Goal: Navigation & Orientation: Find specific page/section

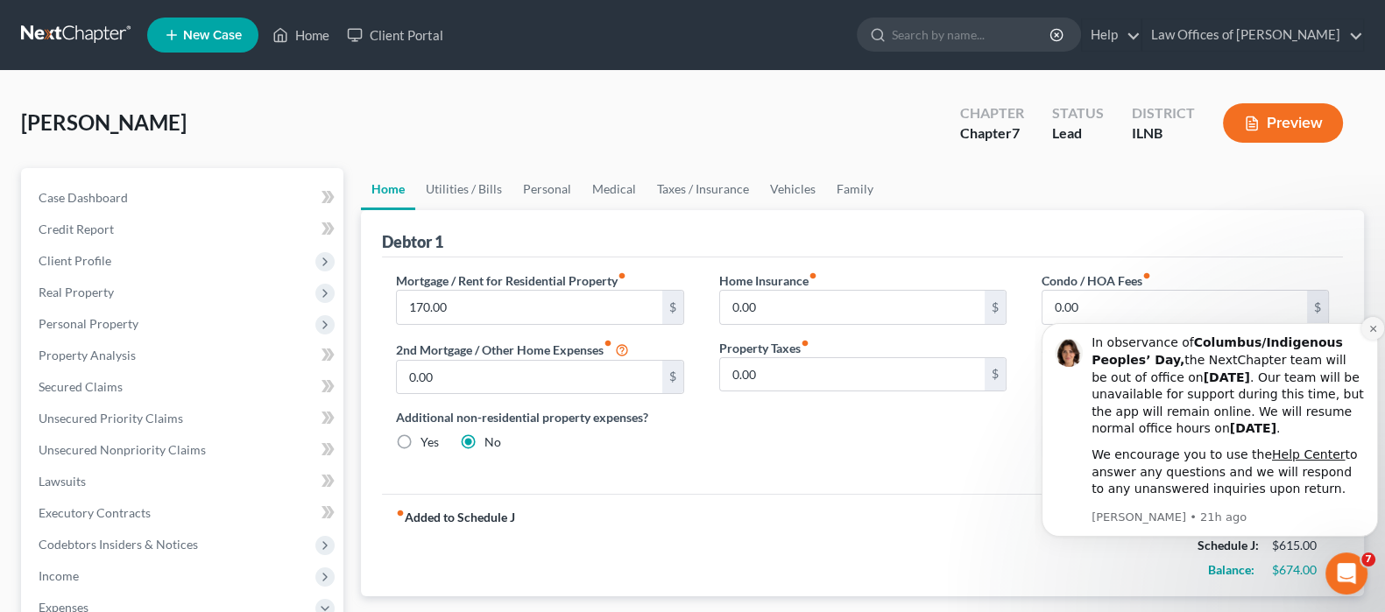
click at [1368, 328] on icon "Dismiss notification" at bounding box center [1373, 329] width 10 height 10
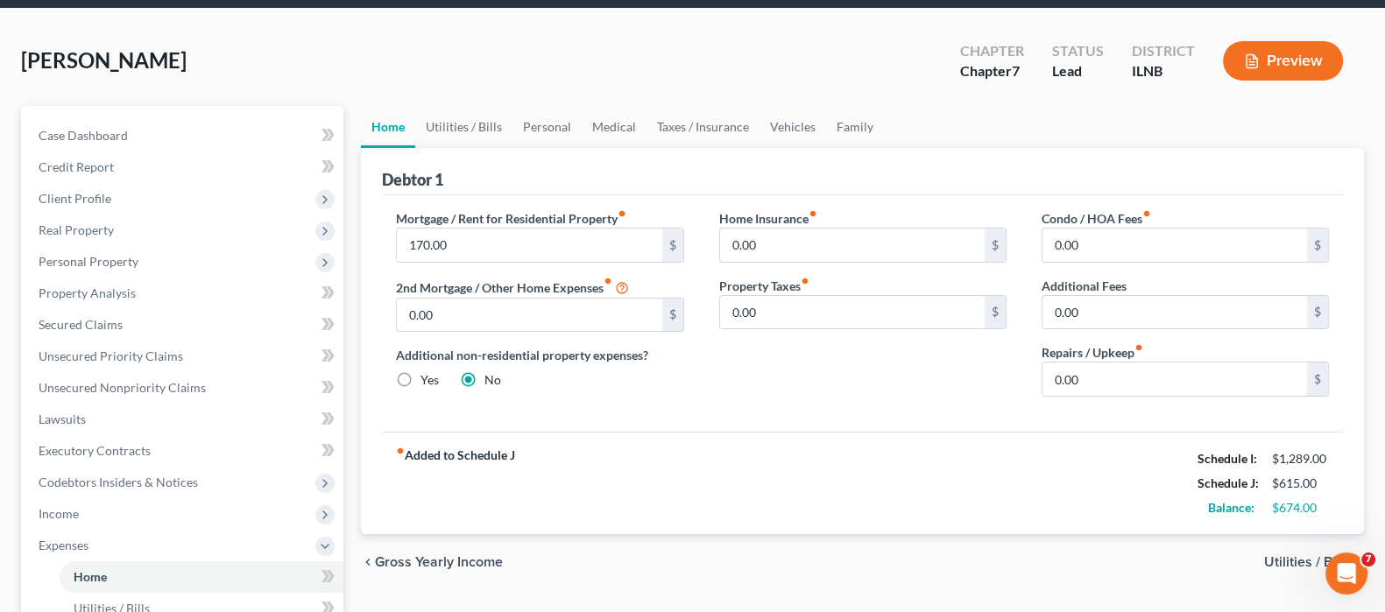
scroll to position [109, 0]
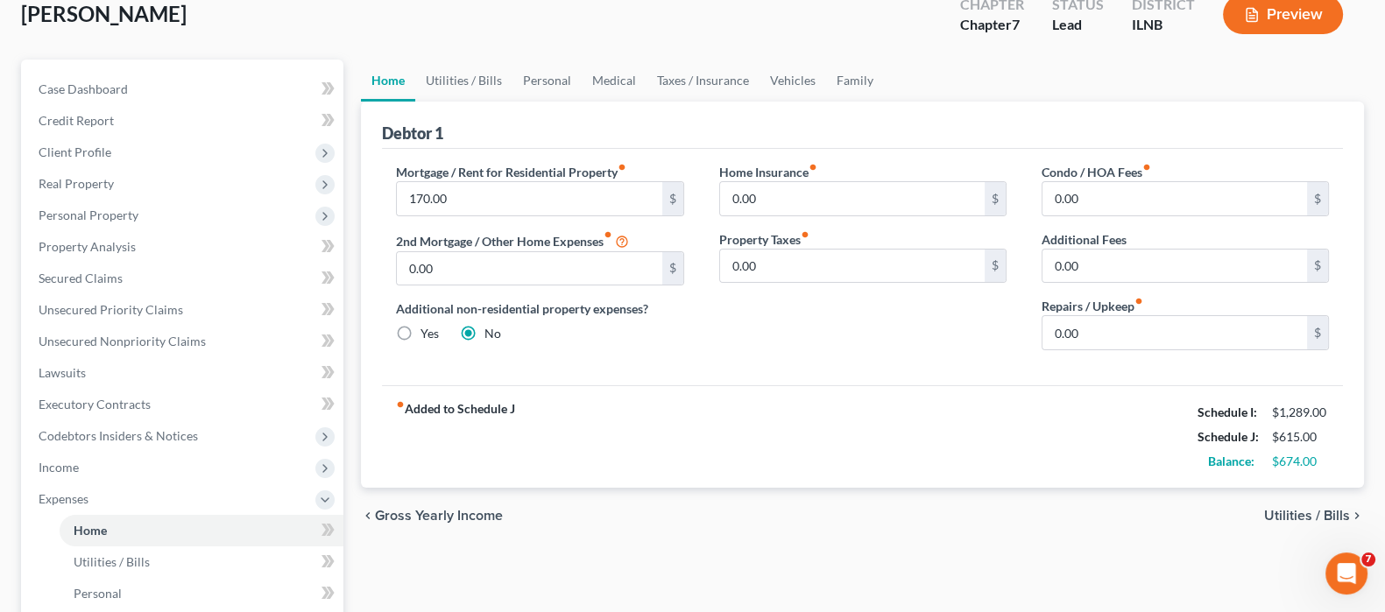
click at [1323, 511] on span "Utilities / Bills" at bounding box center [1307, 516] width 86 height 14
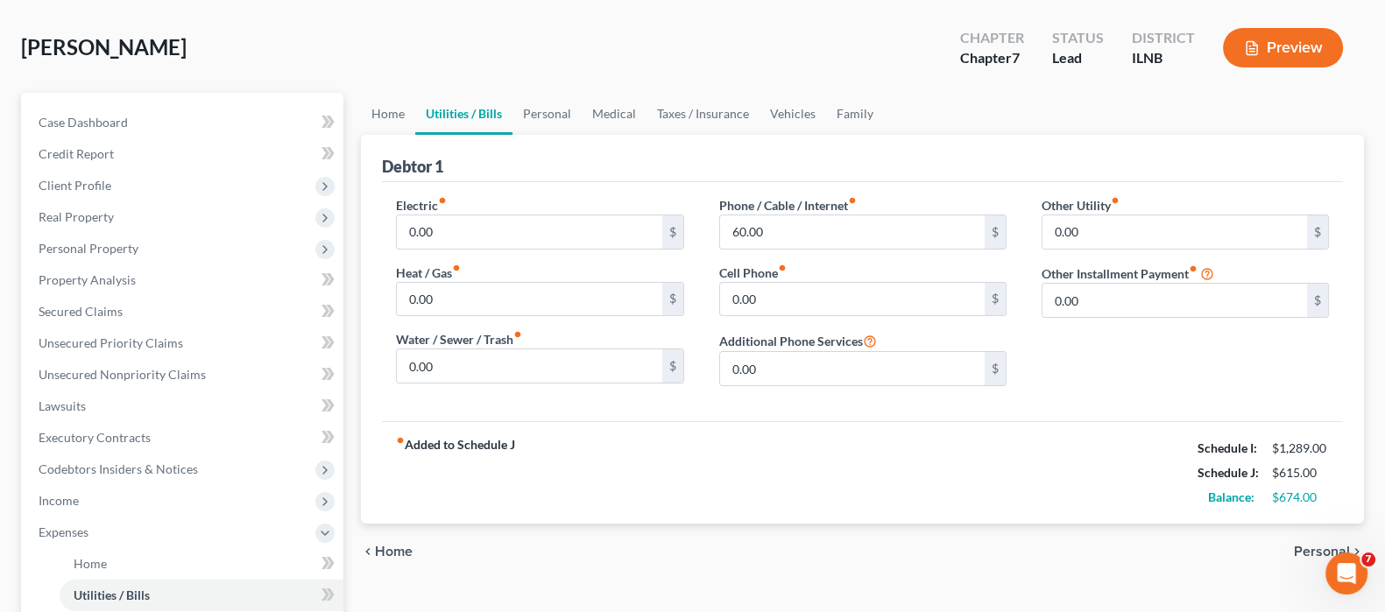
scroll to position [109, 0]
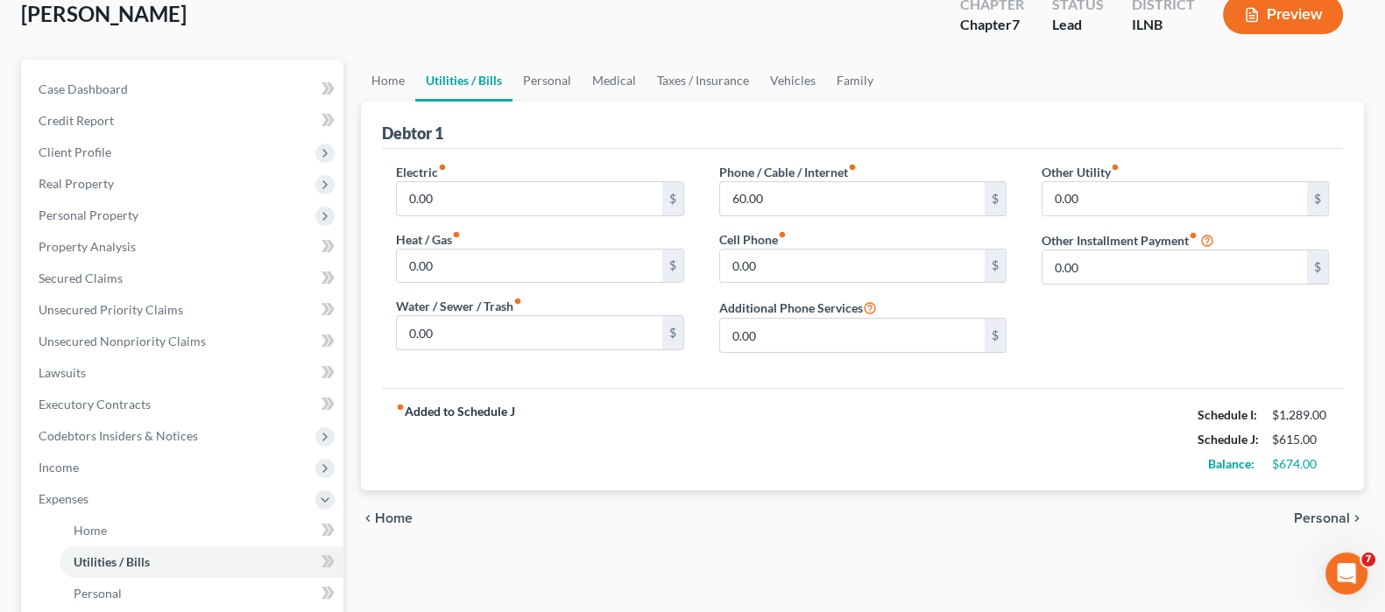
click at [1307, 519] on span "Personal" at bounding box center [1322, 519] width 56 height 14
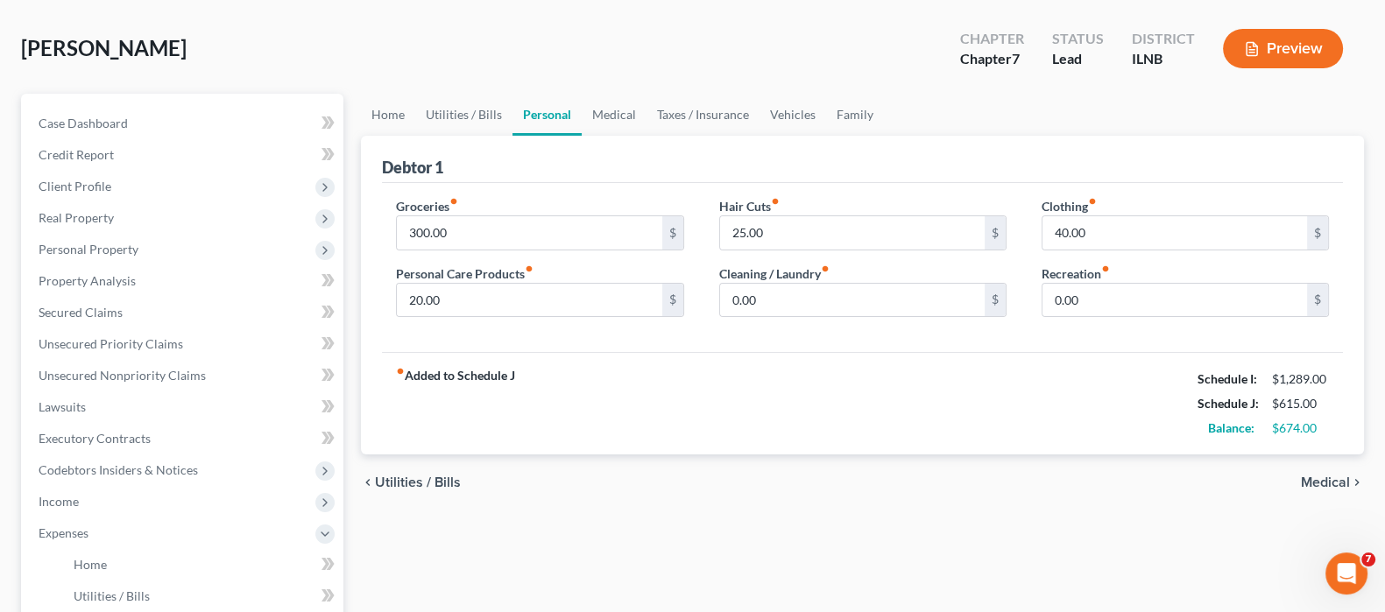
scroll to position [109, 0]
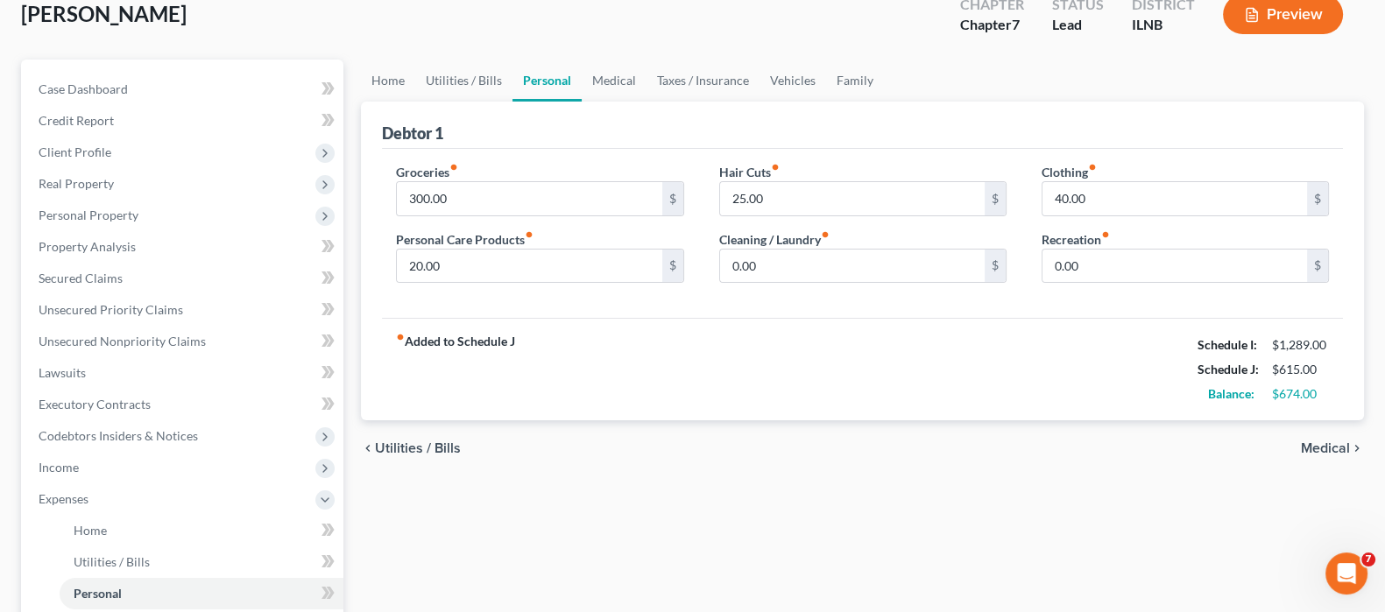
click at [1320, 447] on span "Medical" at bounding box center [1325, 449] width 49 height 14
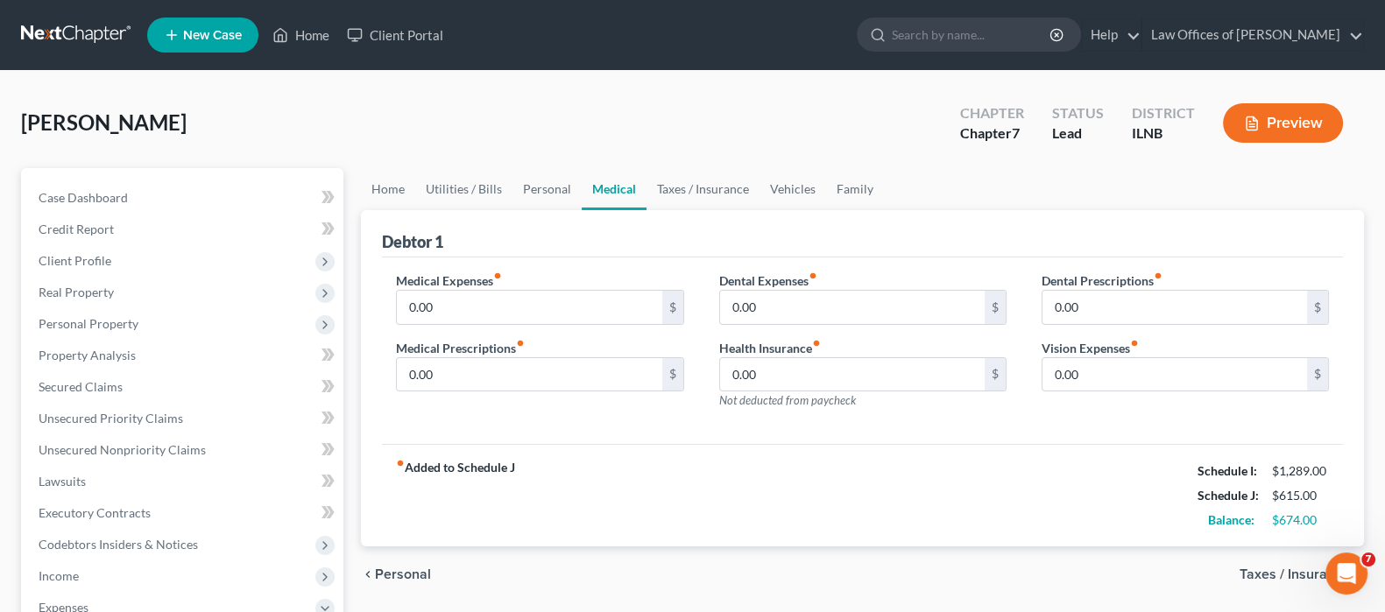
scroll to position [109, 0]
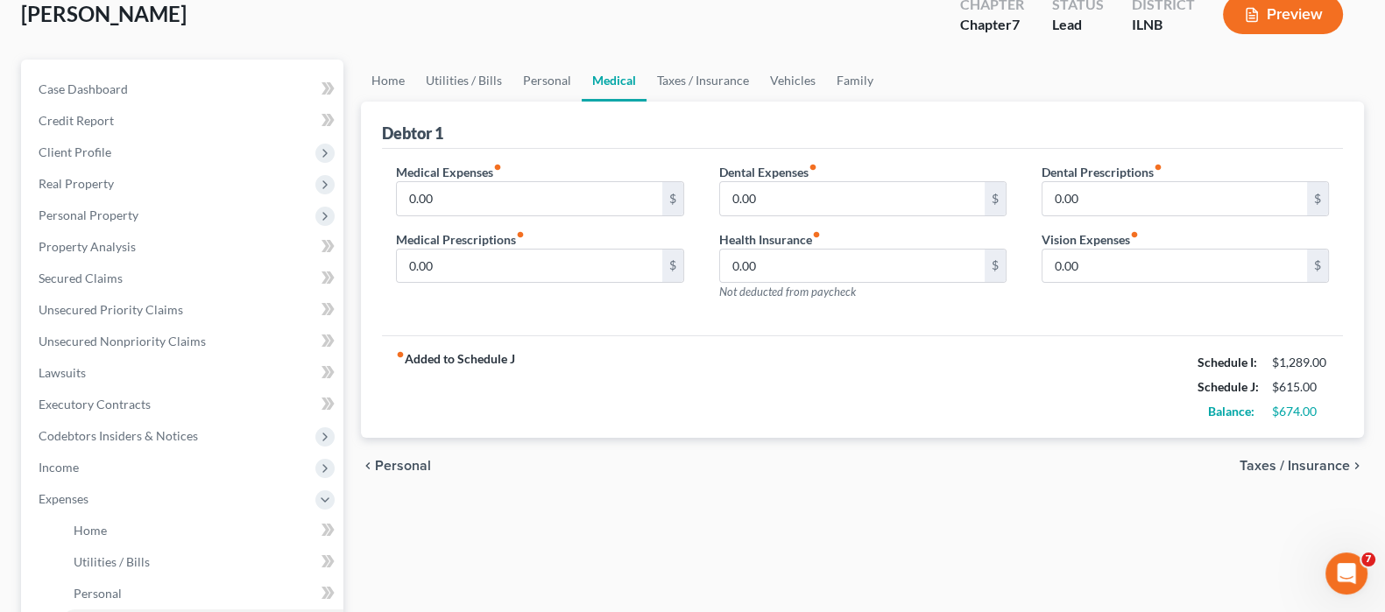
click at [1264, 459] on span "Taxes / Insurance" at bounding box center [1295, 466] width 110 height 14
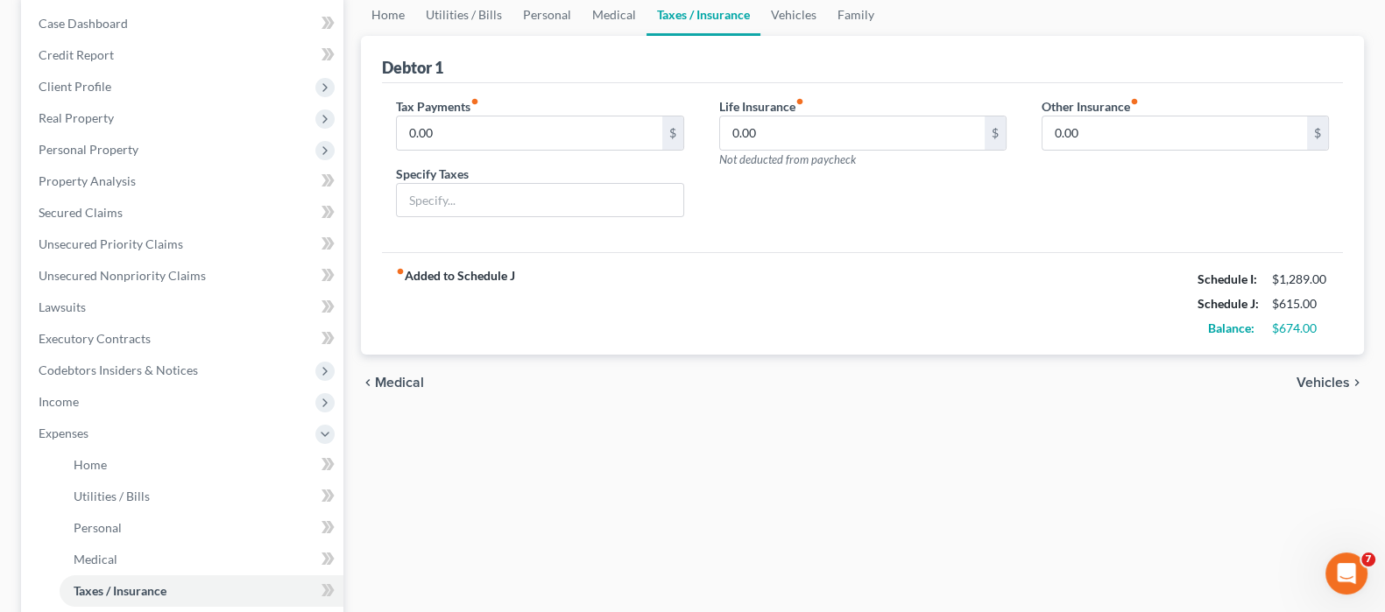
scroll to position [218, 0]
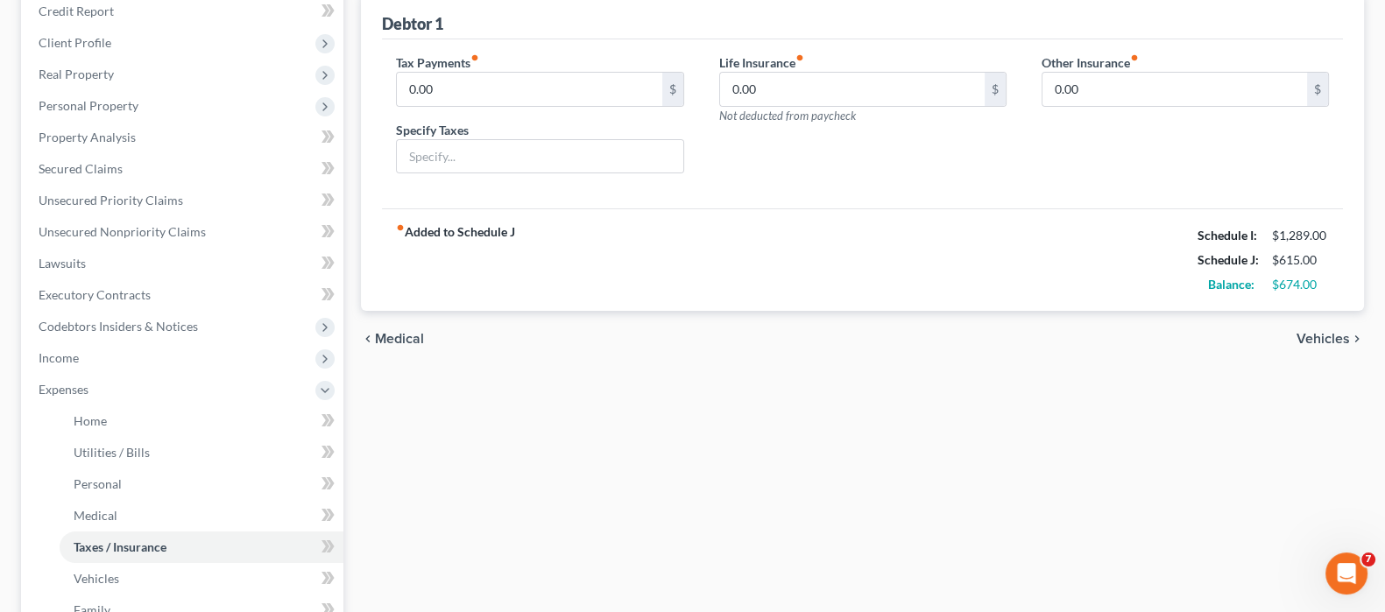
click at [1298, 335] on span "Vehicles" at bounding box center [1323, 339] width 53 height 14
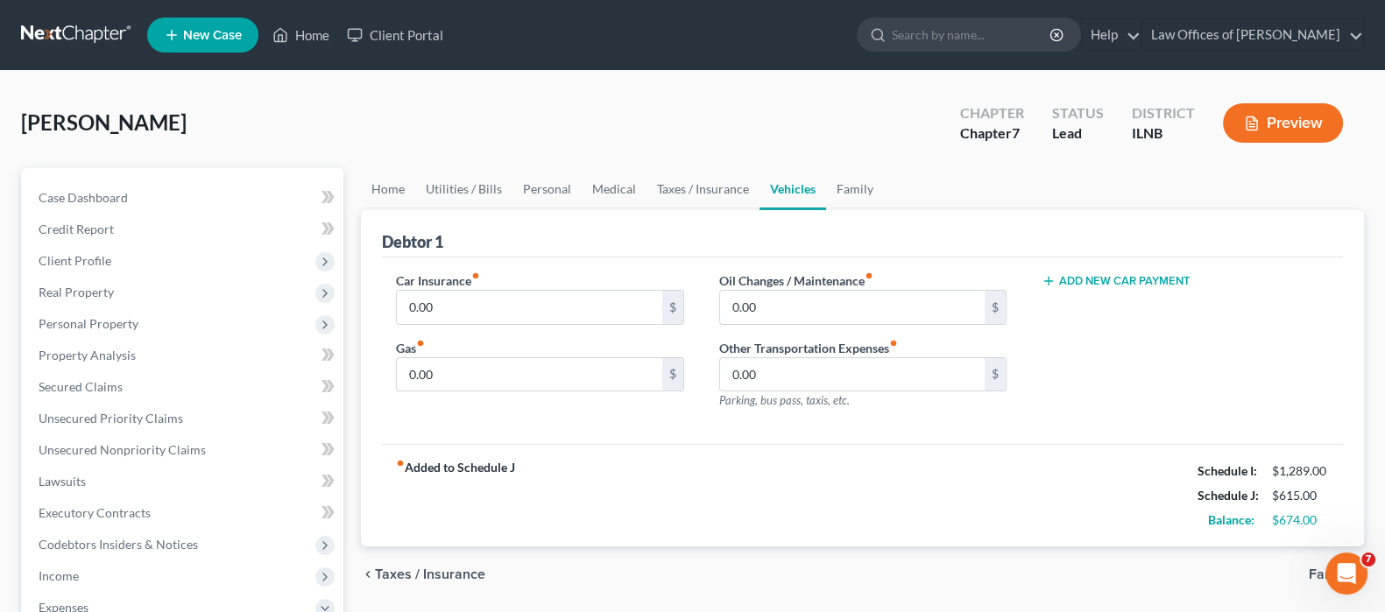
click at [1310, 570] on span "Family" at bounding box center [1329, 575] width 41 height 14
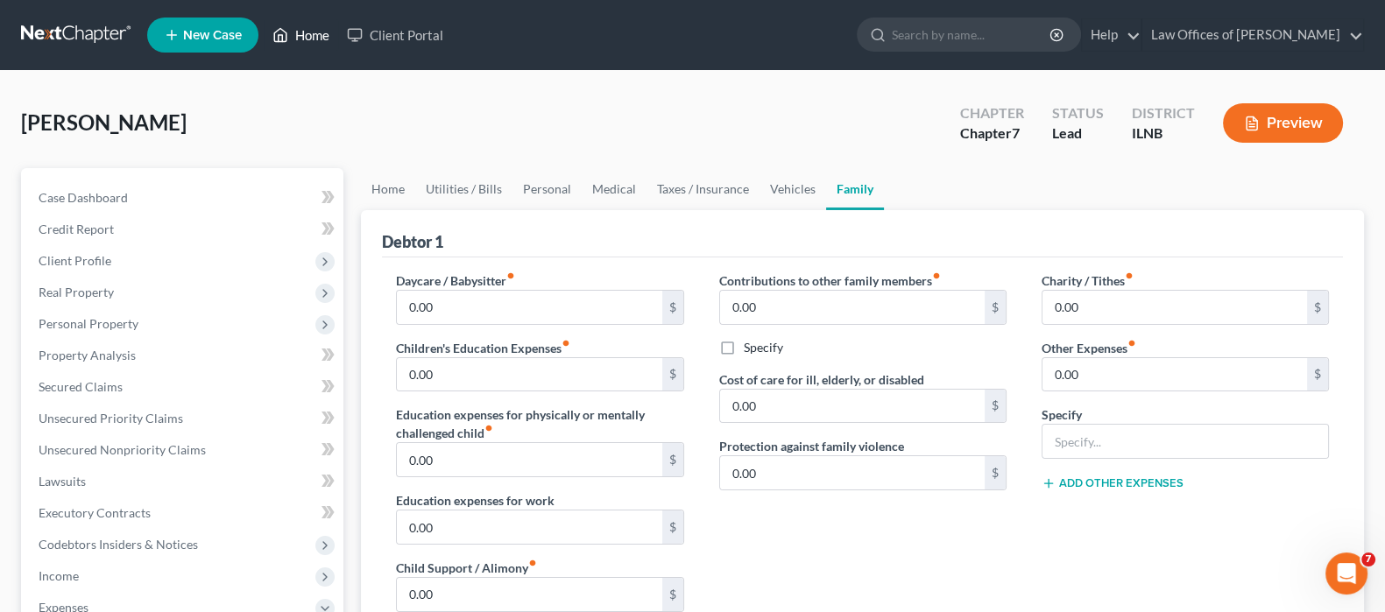
click at [302, 31] on link "Home" at bounding box center [301, 35] width 74 height 32
